Goal: Task Accomplishment & Management: Use online tool/utility

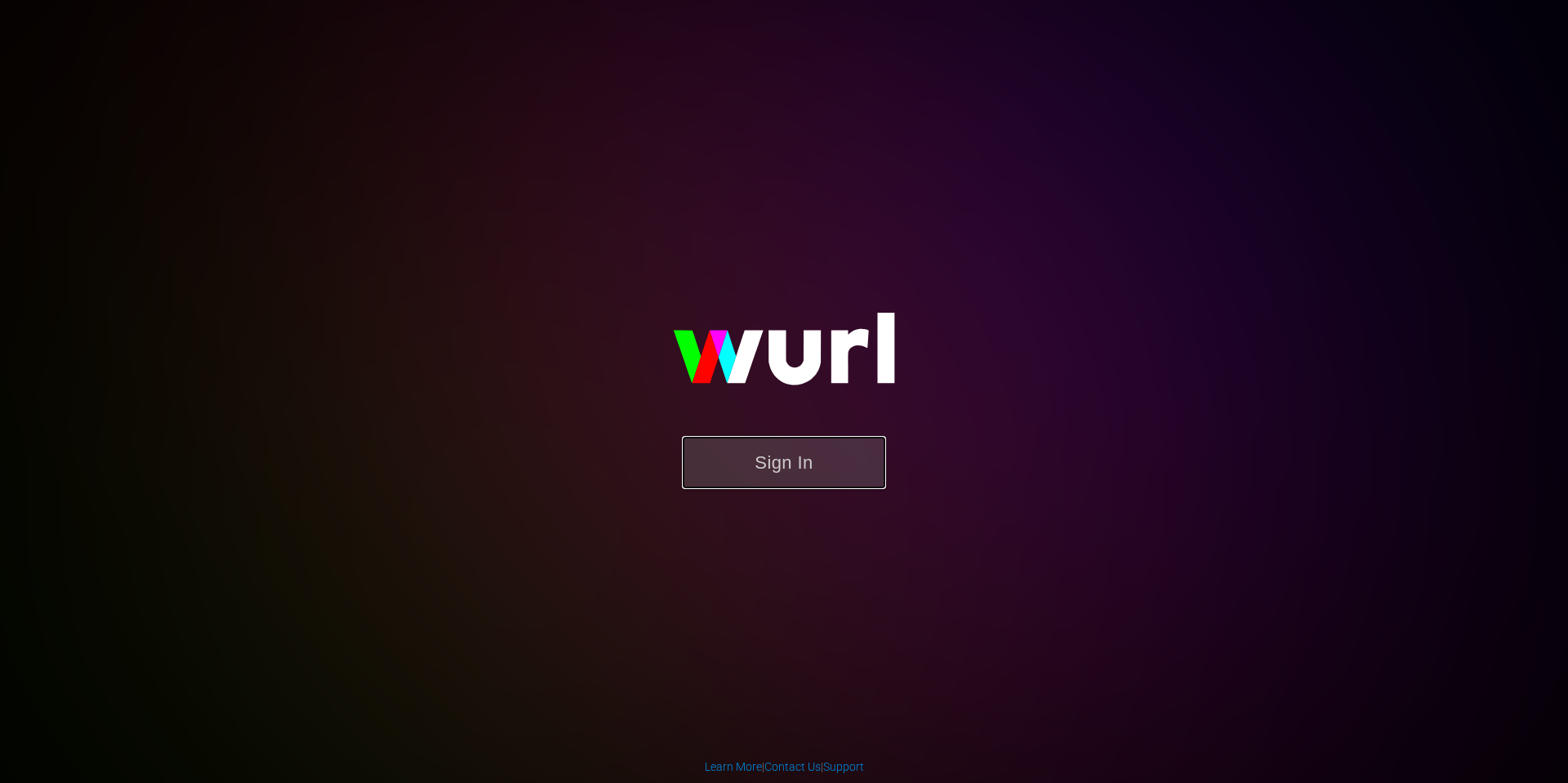
click at [829, 459] on button "Sign In" at bounding box center [784, 462] width 204 height 53
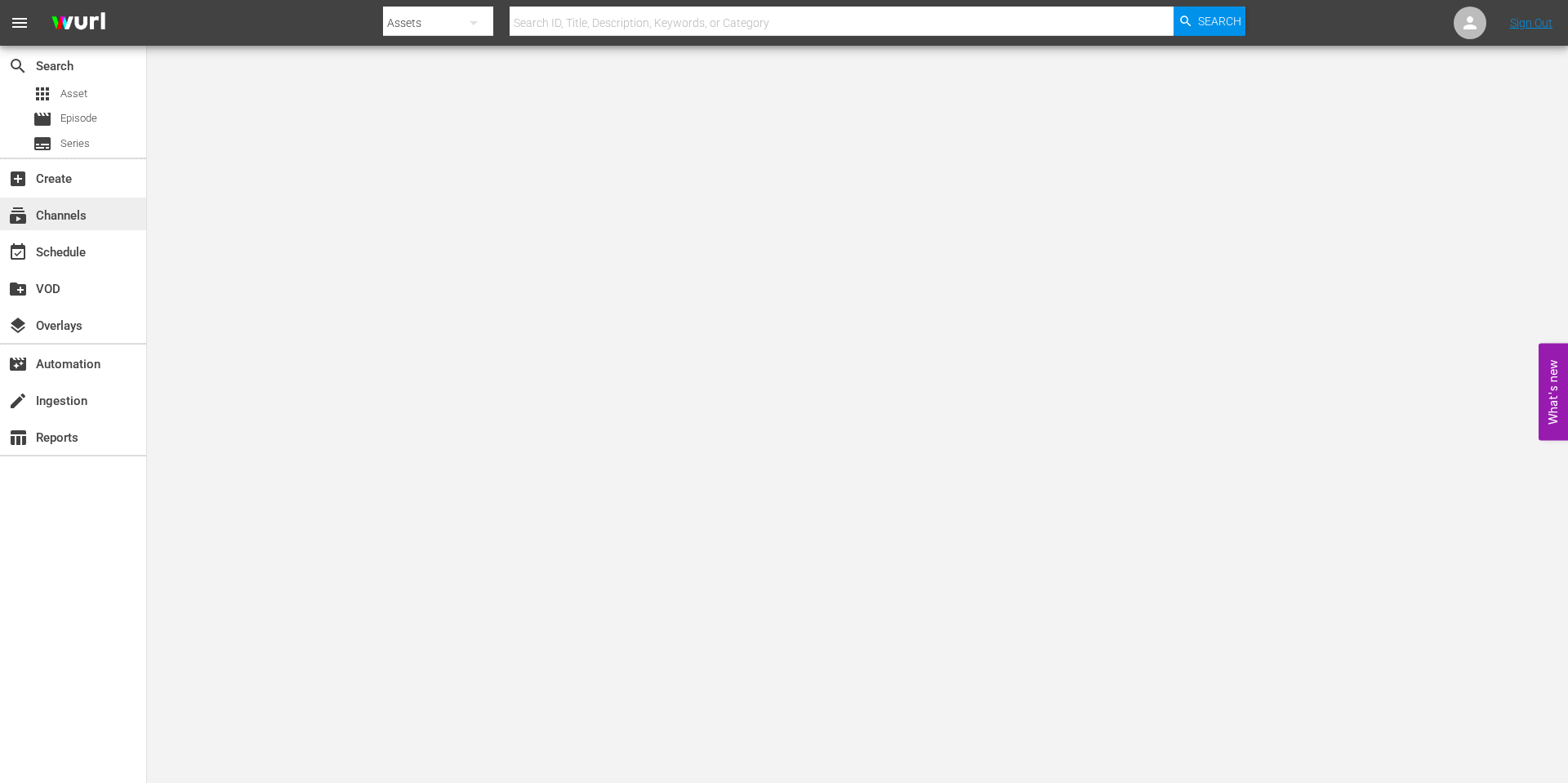
click at [68, 217] on div "subscriptions Channels" at bounding box center [46, 213] width 92 height 15
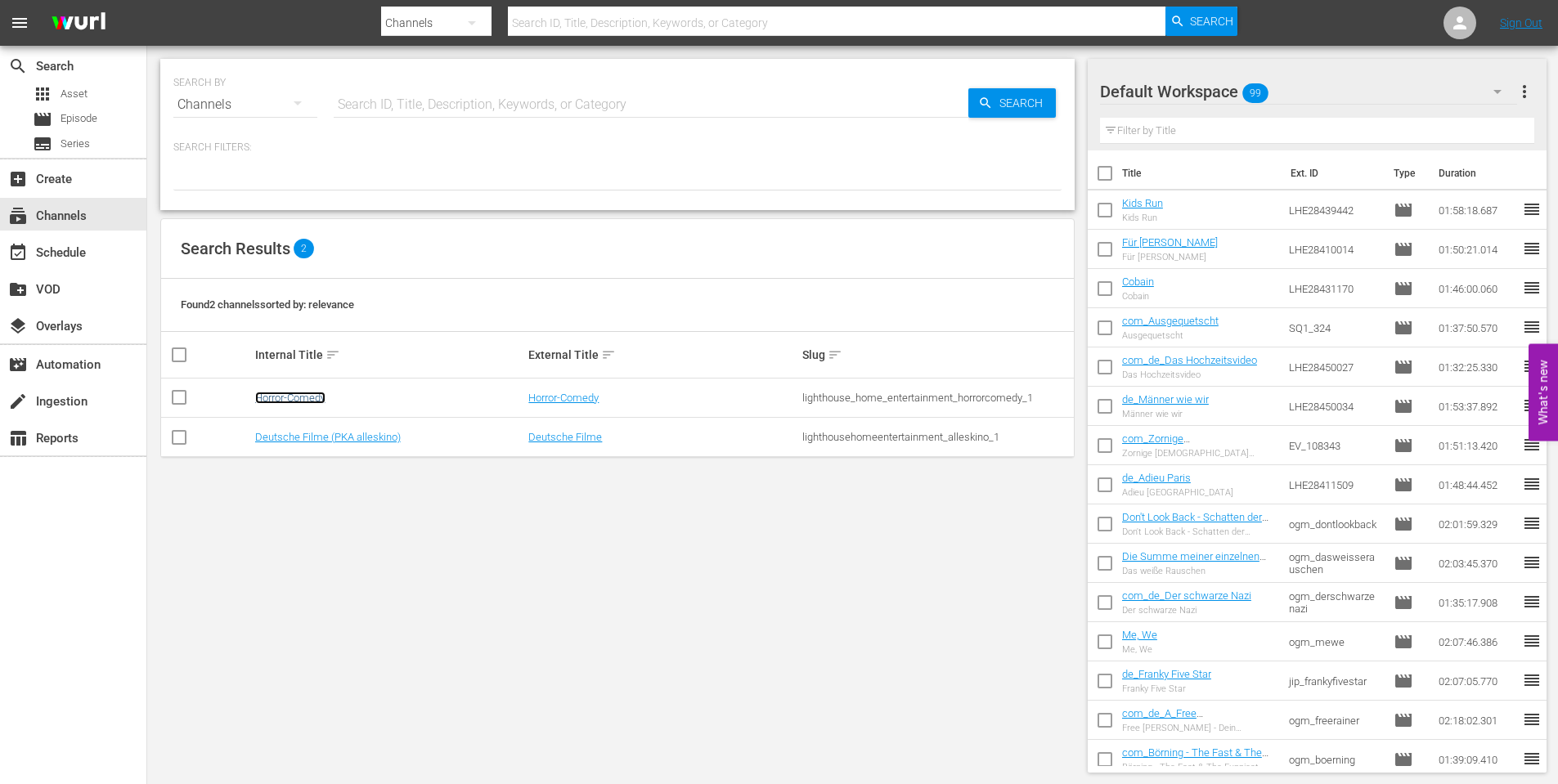
click at [308, 402] on link "Horror-Comedy" at bounding box center [290, 398] width 70 height 12
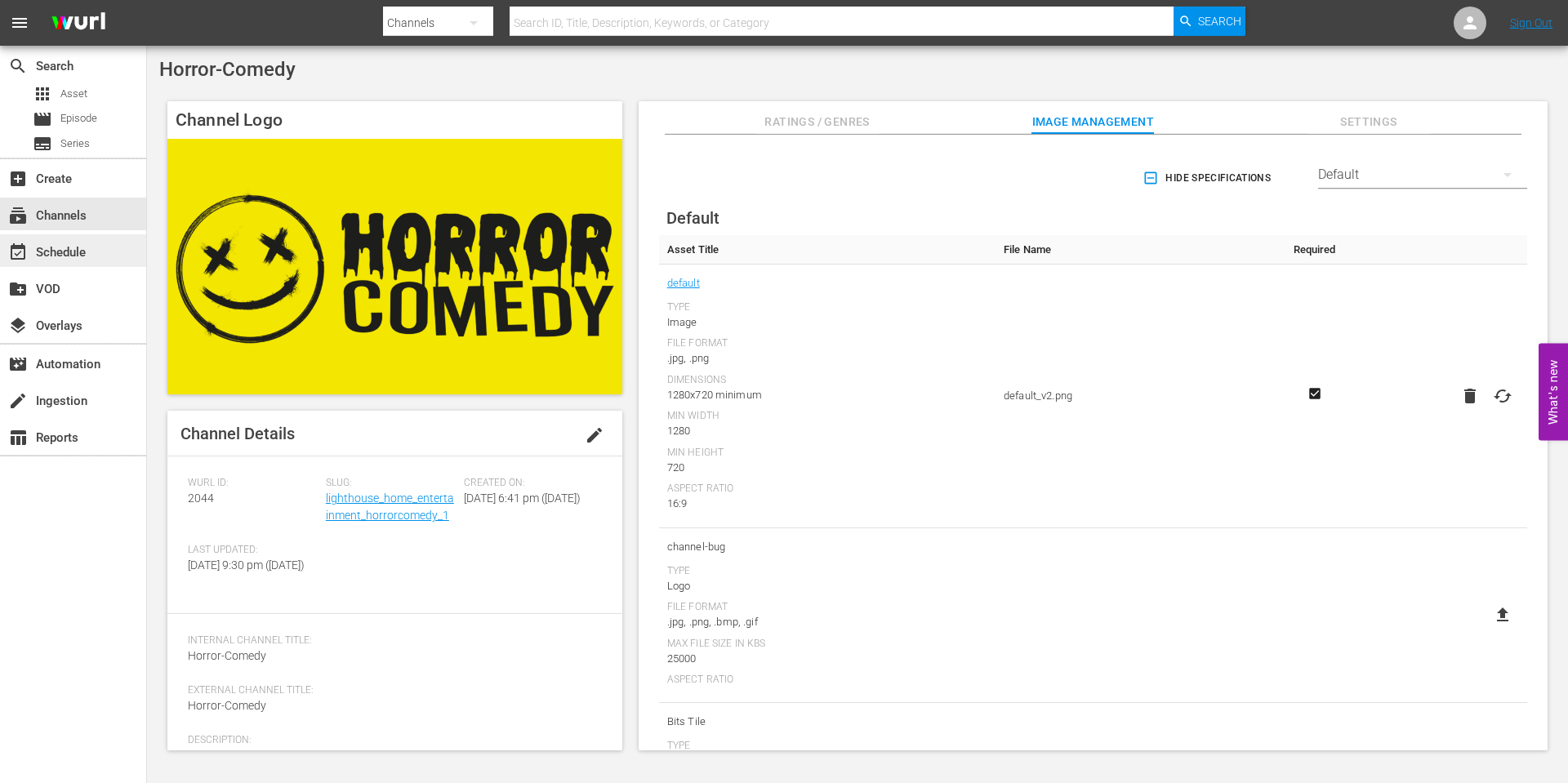
click at [69, 244] on div "event_available Schedule" at bounding box center [46, 250] width 92 height 15
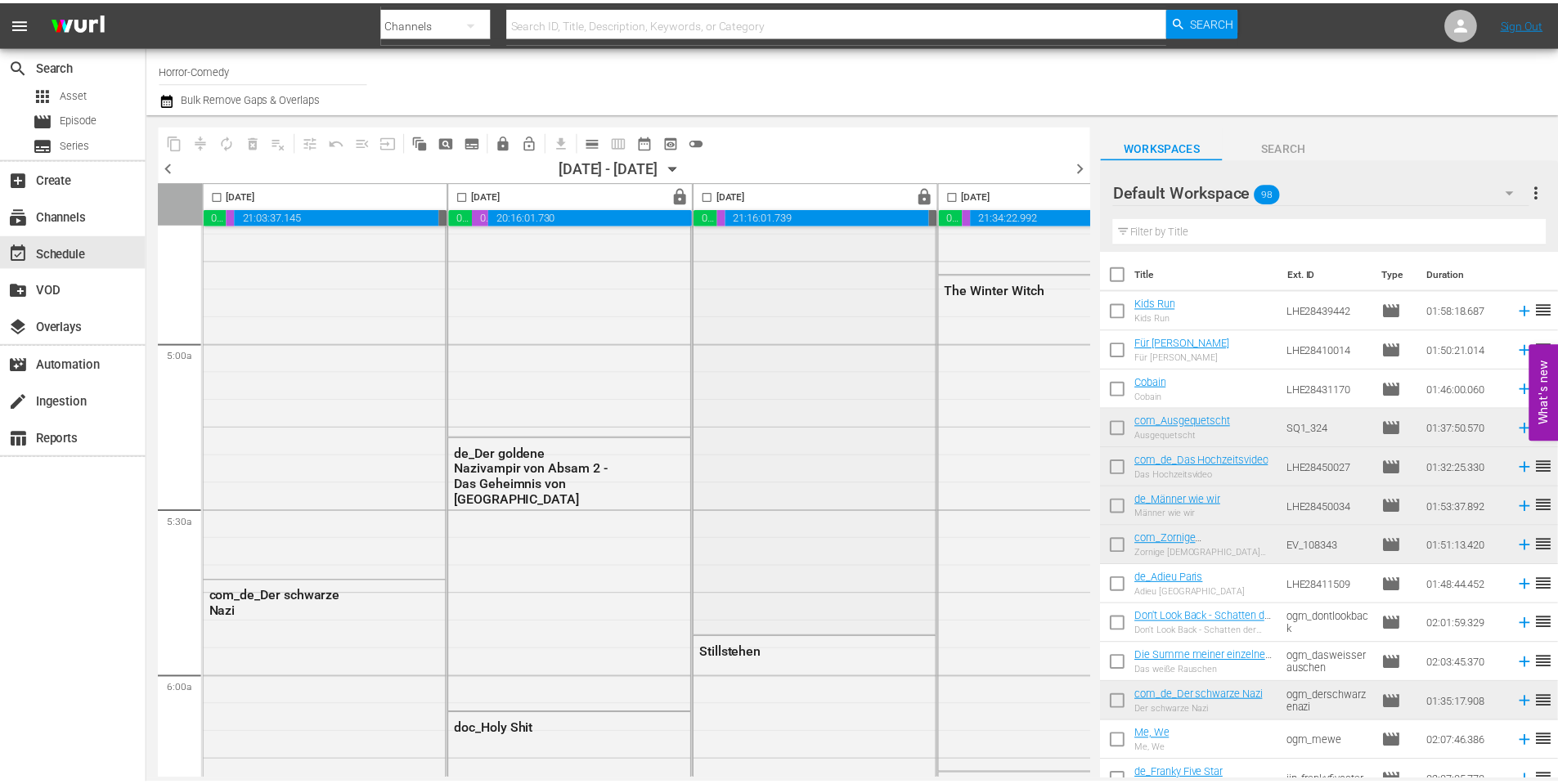
scroll to position [981, 0]
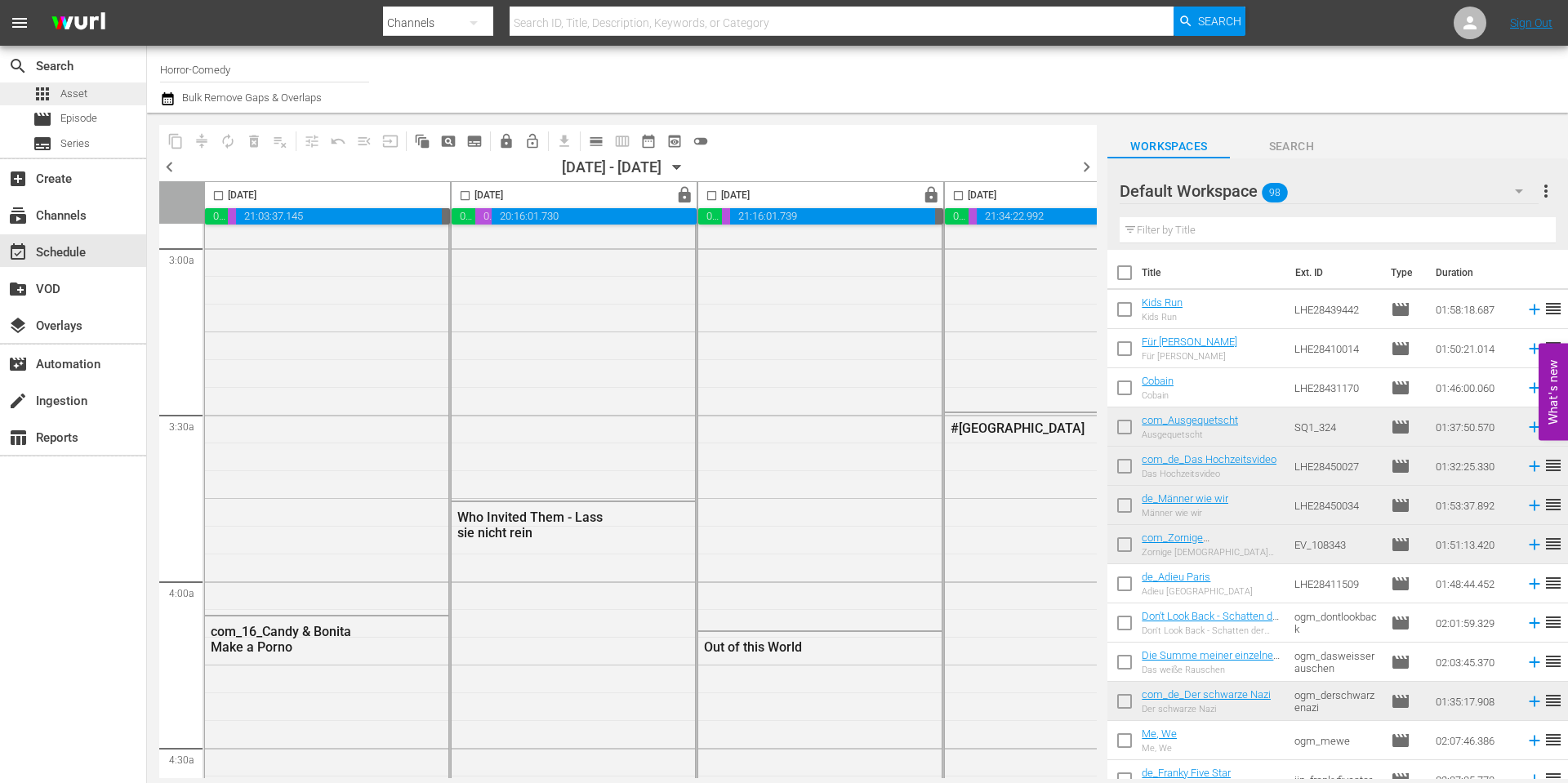
click at [83, 92] on span "Asset" at bounding box center [73, 93] width 27 height 16
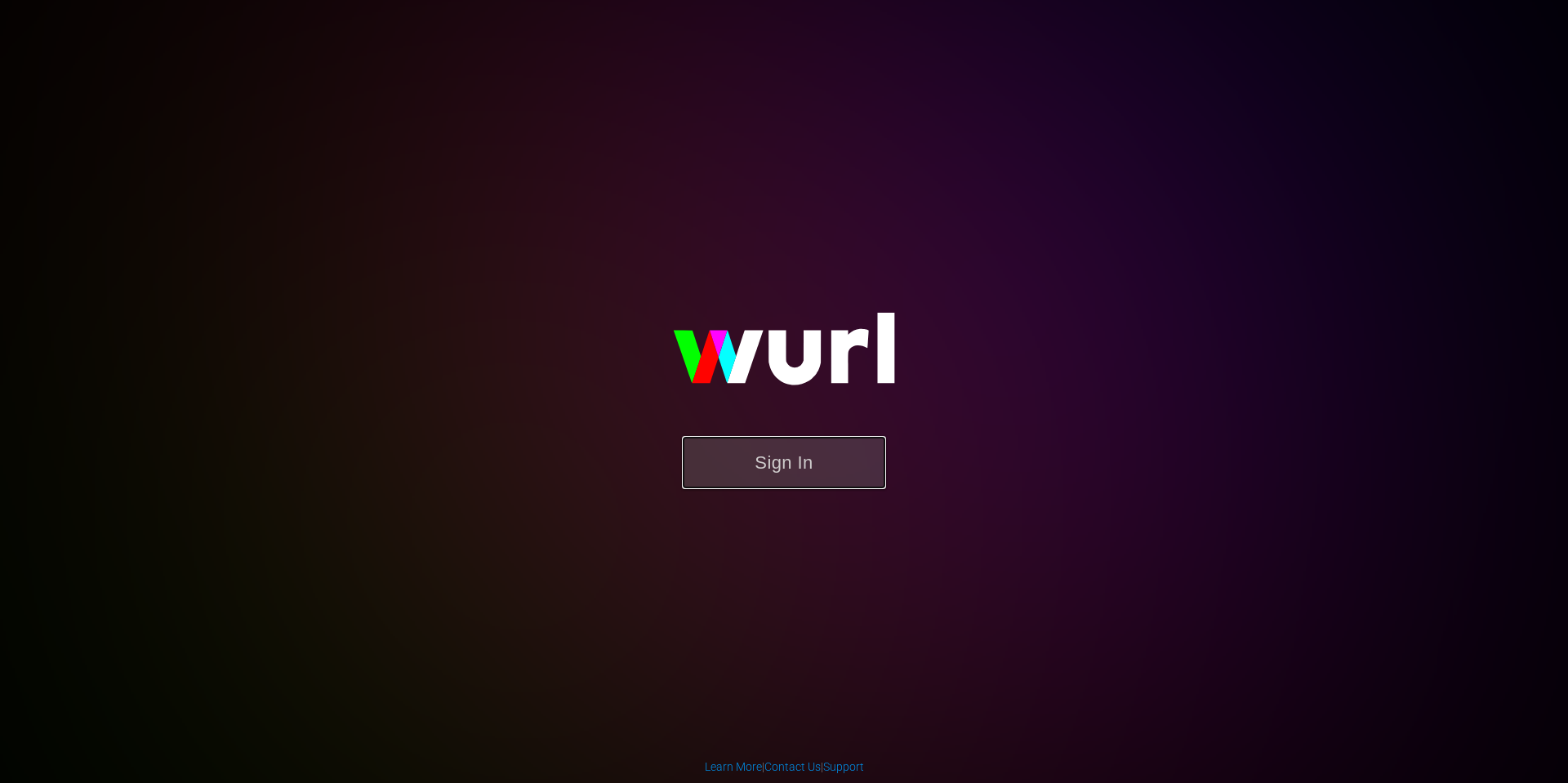
click at [769, 468] on button "Sign In" at bounding box center [784, 462] width 204 height 53
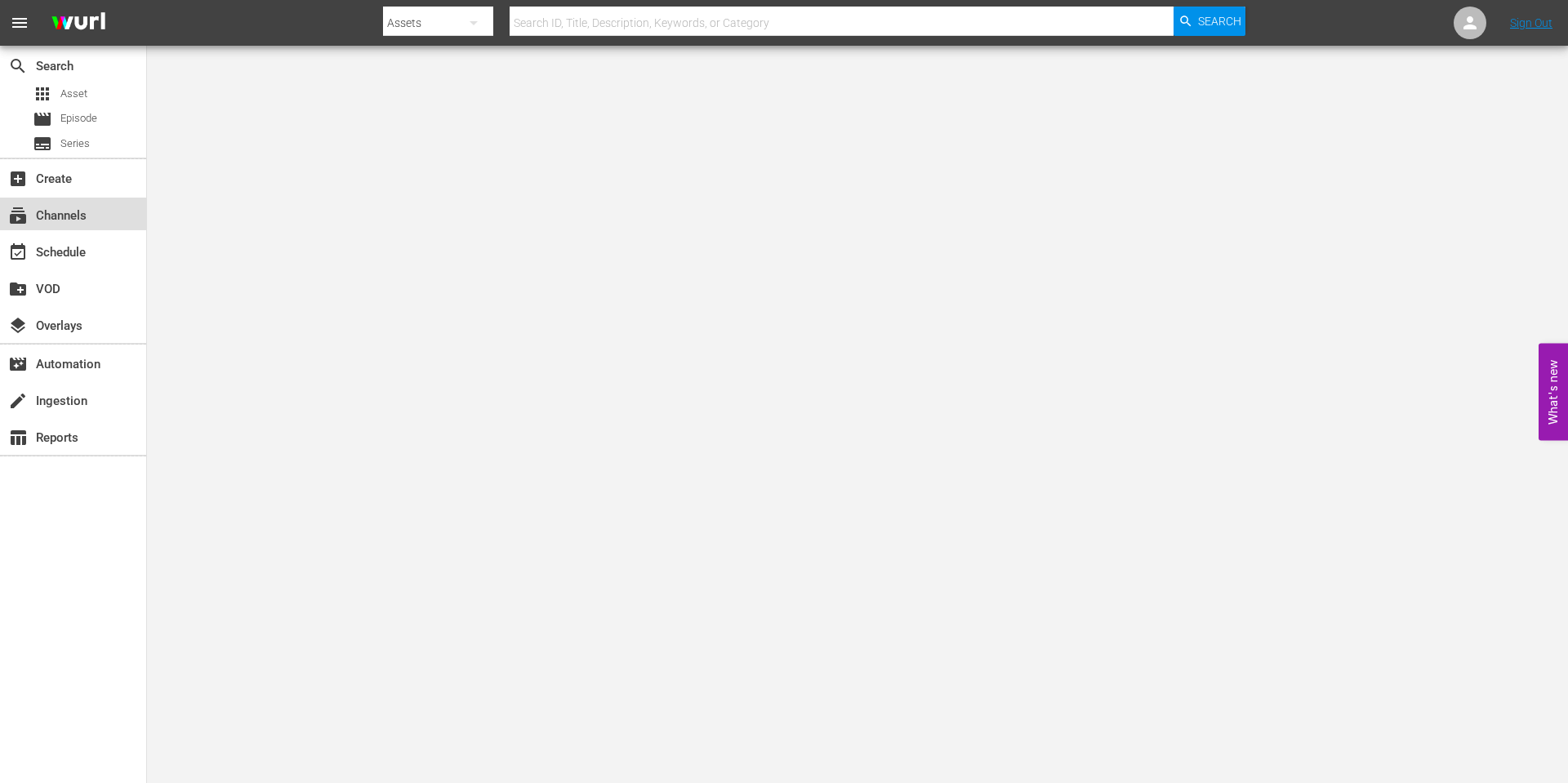
click at [47, 215] on div "subscriptions Channels" at bounding box center [46, 213] width 92 height 15
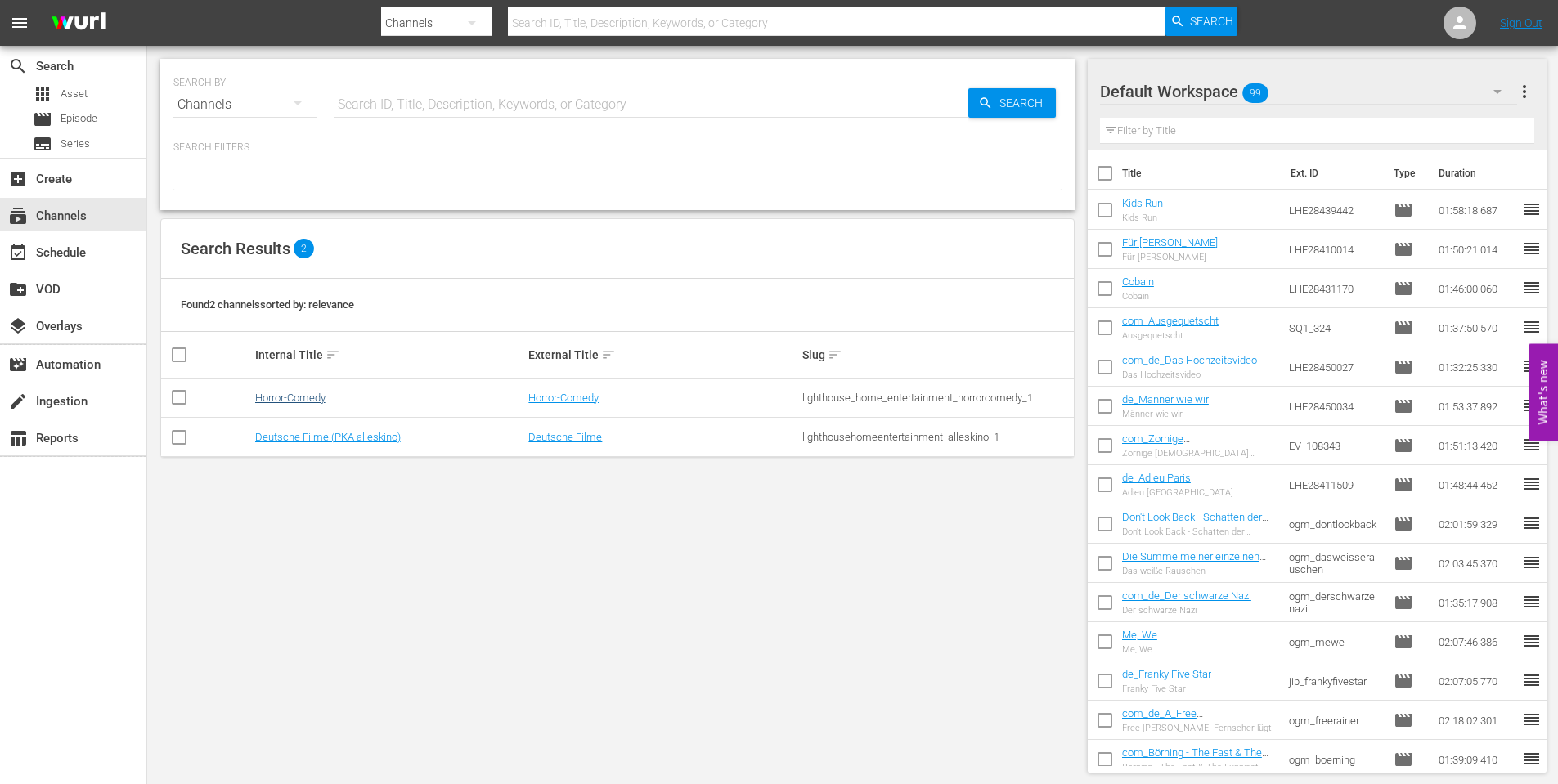
click at [301, 408] on td "Horror-Comedy" at bounding box center [390, 398] width 274 height 39
click at [303, 392] on link "Horror-Comedy" at bounding box center [290, 398] width 70 height 12
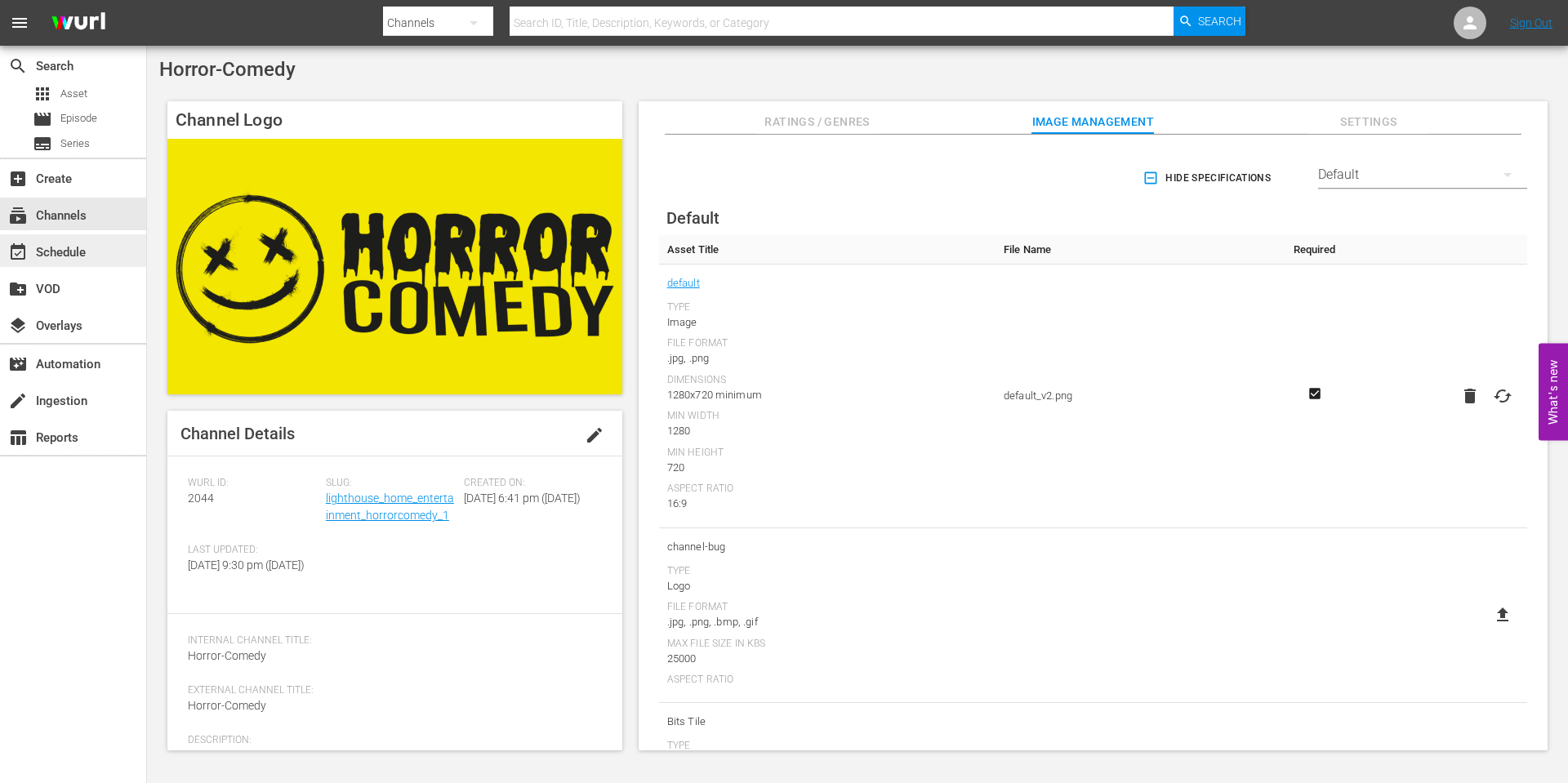
click at [48, 254] on div "event_available Schedule" at bounding box center [46, 250] width 92 height 15
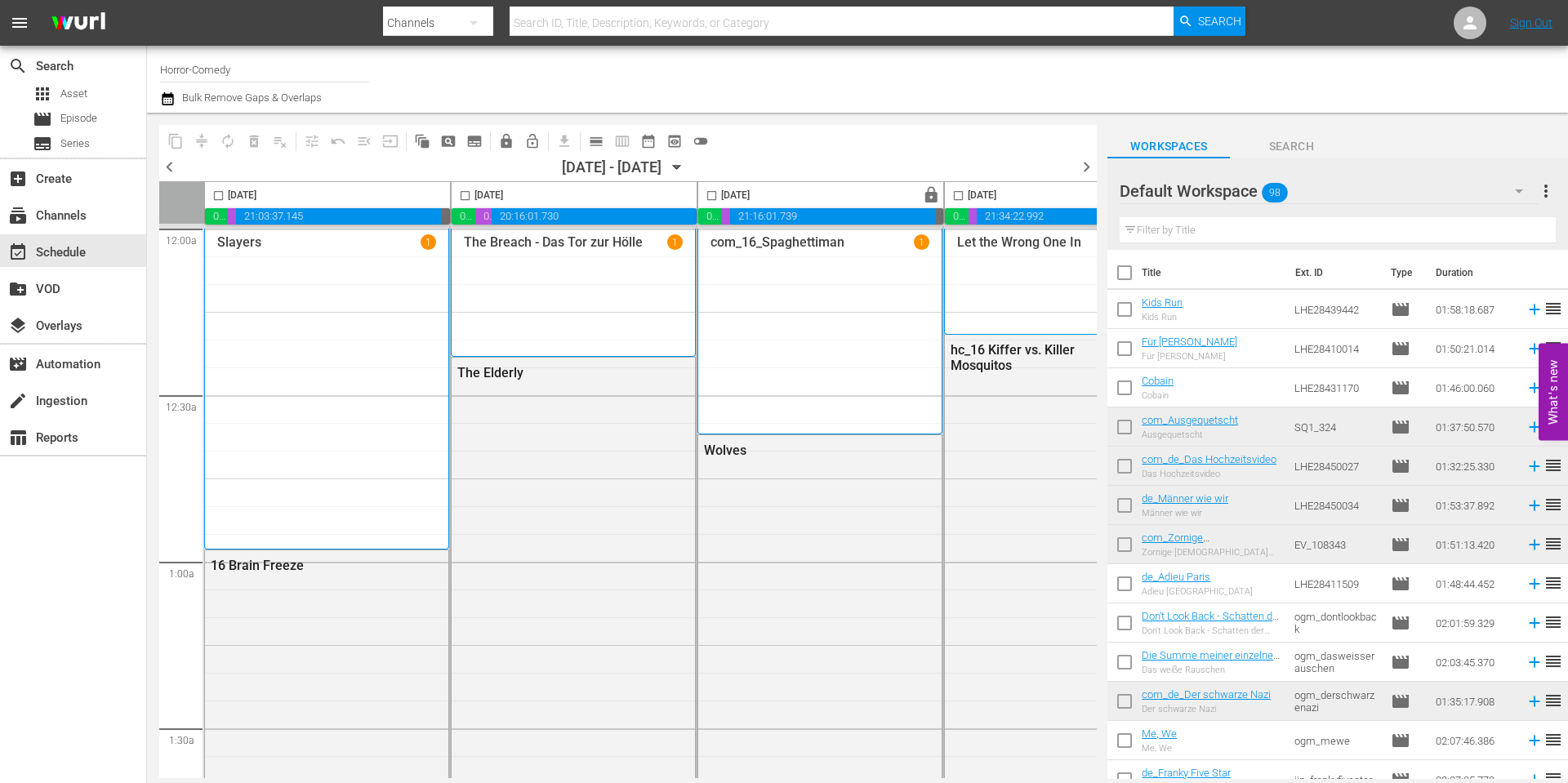
click at [703, 142] on span "toggle_off" at bounding box center [700, 141] width 16 height 16
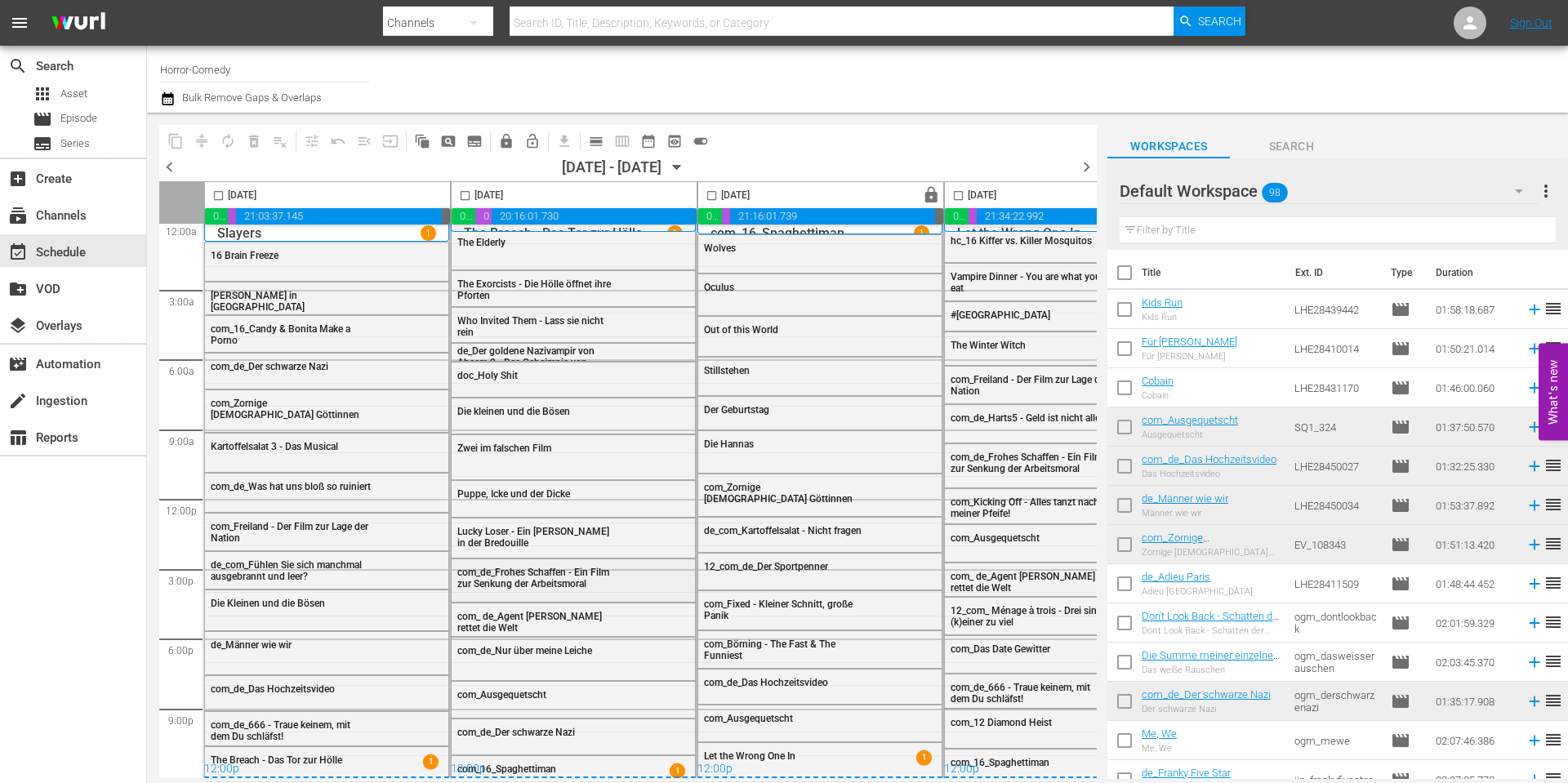
scroll to position [16, 0]
click at [69, 220] on div "subscriptions Channels" at bounding box center [46, 213] width 92 height 15
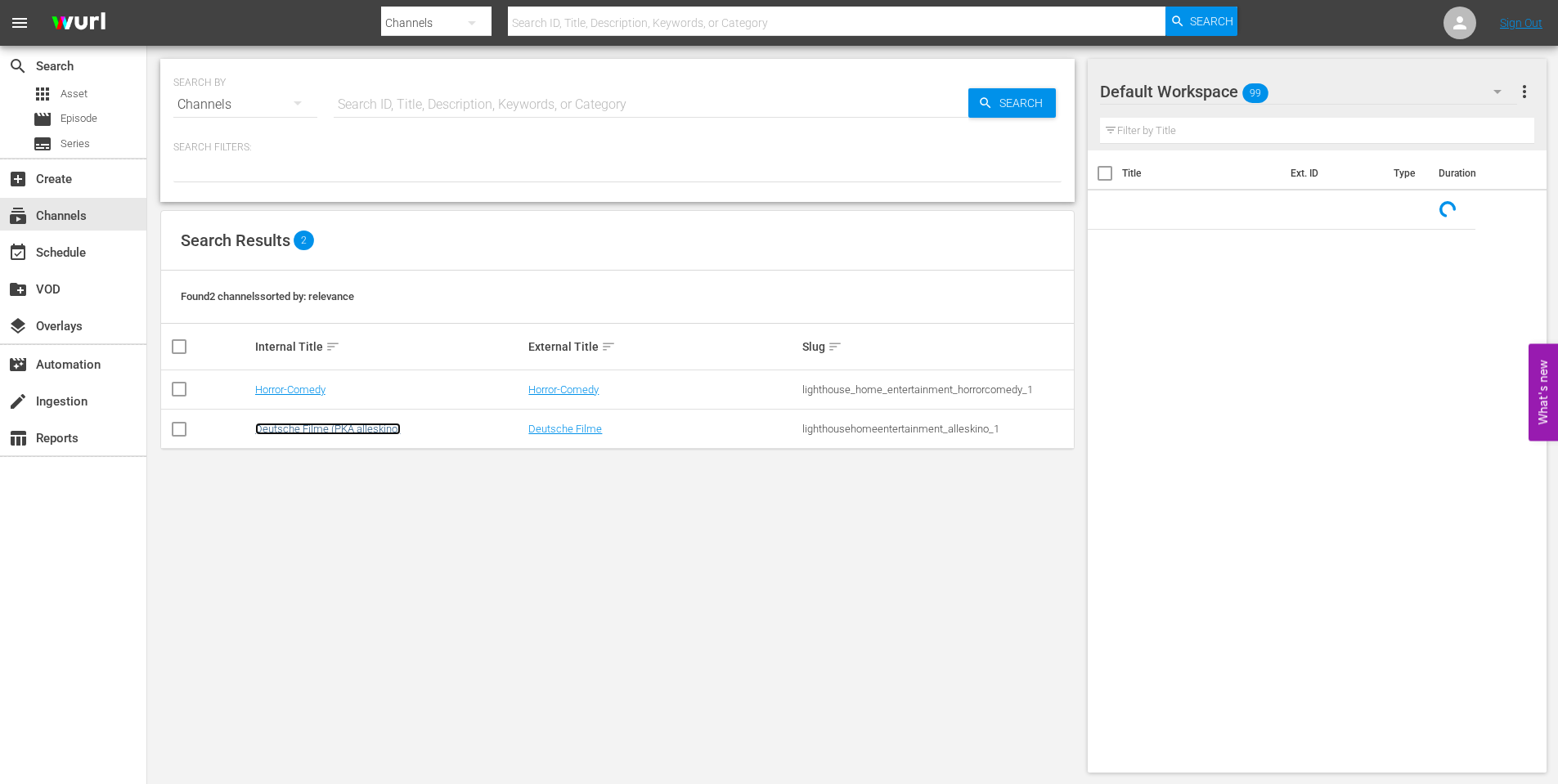
click at [310, 426] on link "Deutsche Filme (PKA alleskino)" at bounding box center [328, 429] width 145 height 12
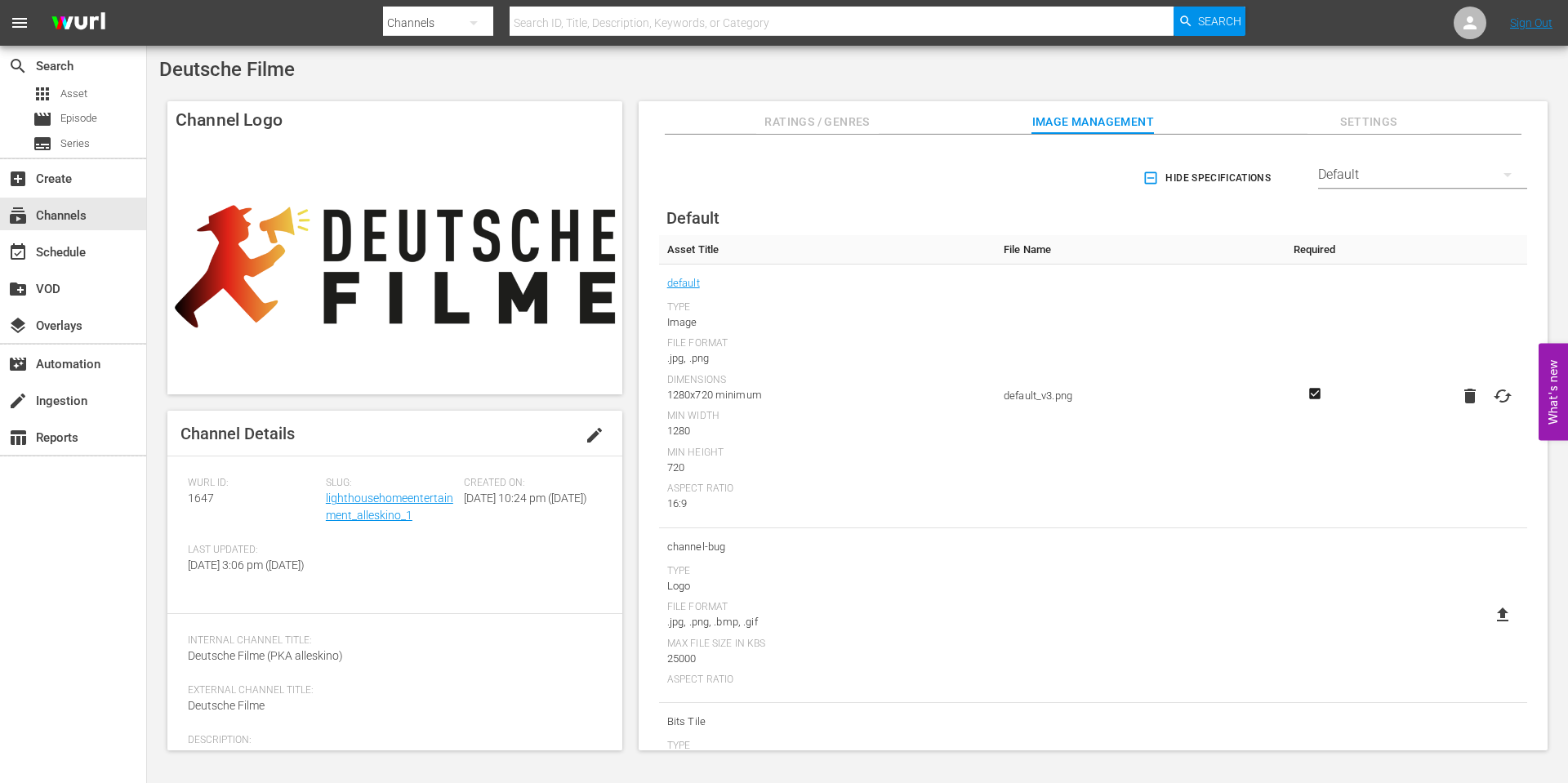
click at [31, 232] on div "event_available Schedule" at bounding box center [73, 251] width 146 height 37
click at [39, 250] on div "event_available Schedule" at bounding box center [46, 250] width 92 height 15
